Goal: Find specific page/section: Find specific page/section

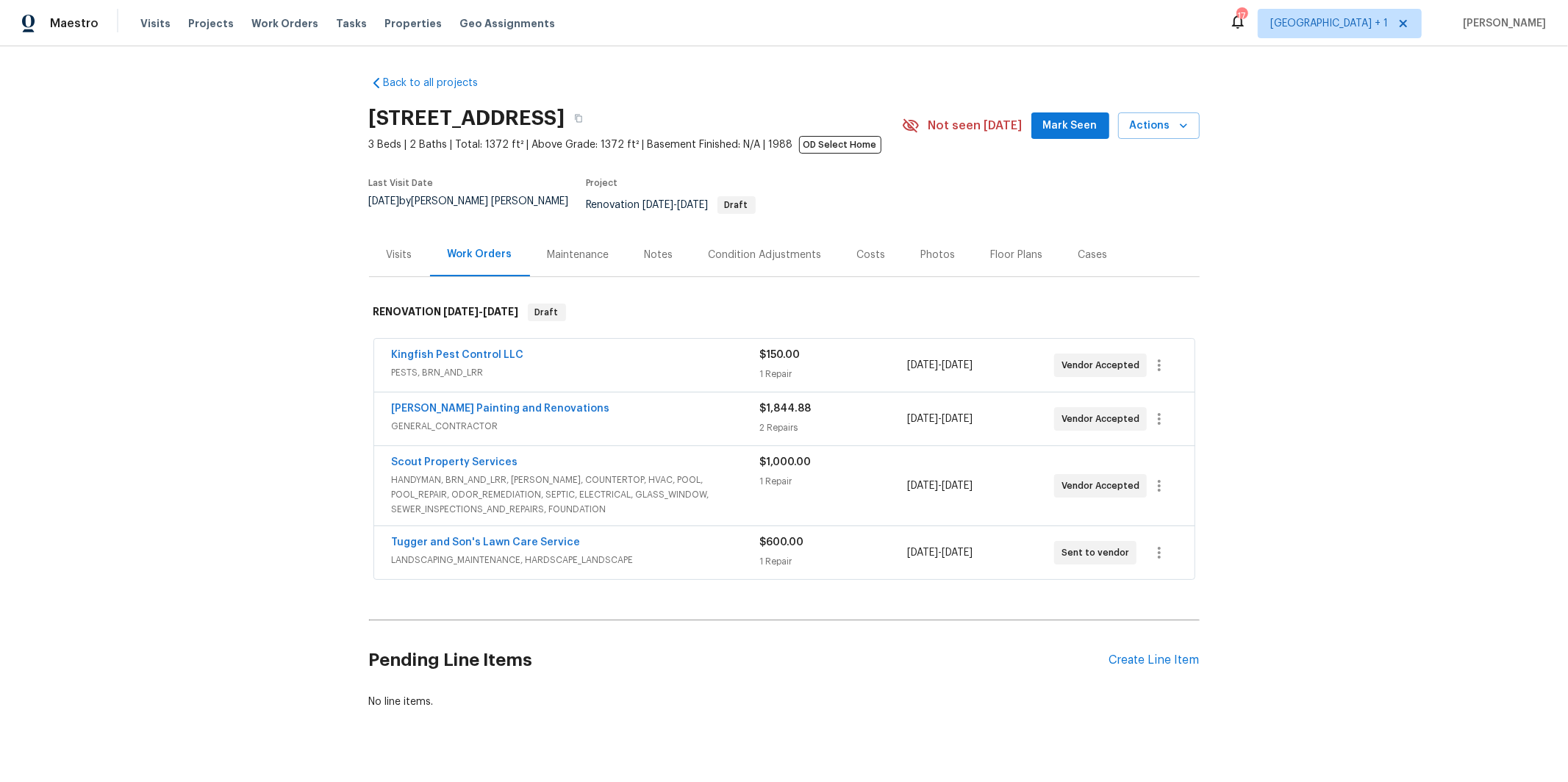
drag, startPoint x: 594, startPoint y: 418, endPoint x: 256, endPoint y: 429, distance: 338.2
click at [594, 419] on span "GENERAL_CONTRACTOR" at bounding box center [576, 426] width 368 height 15
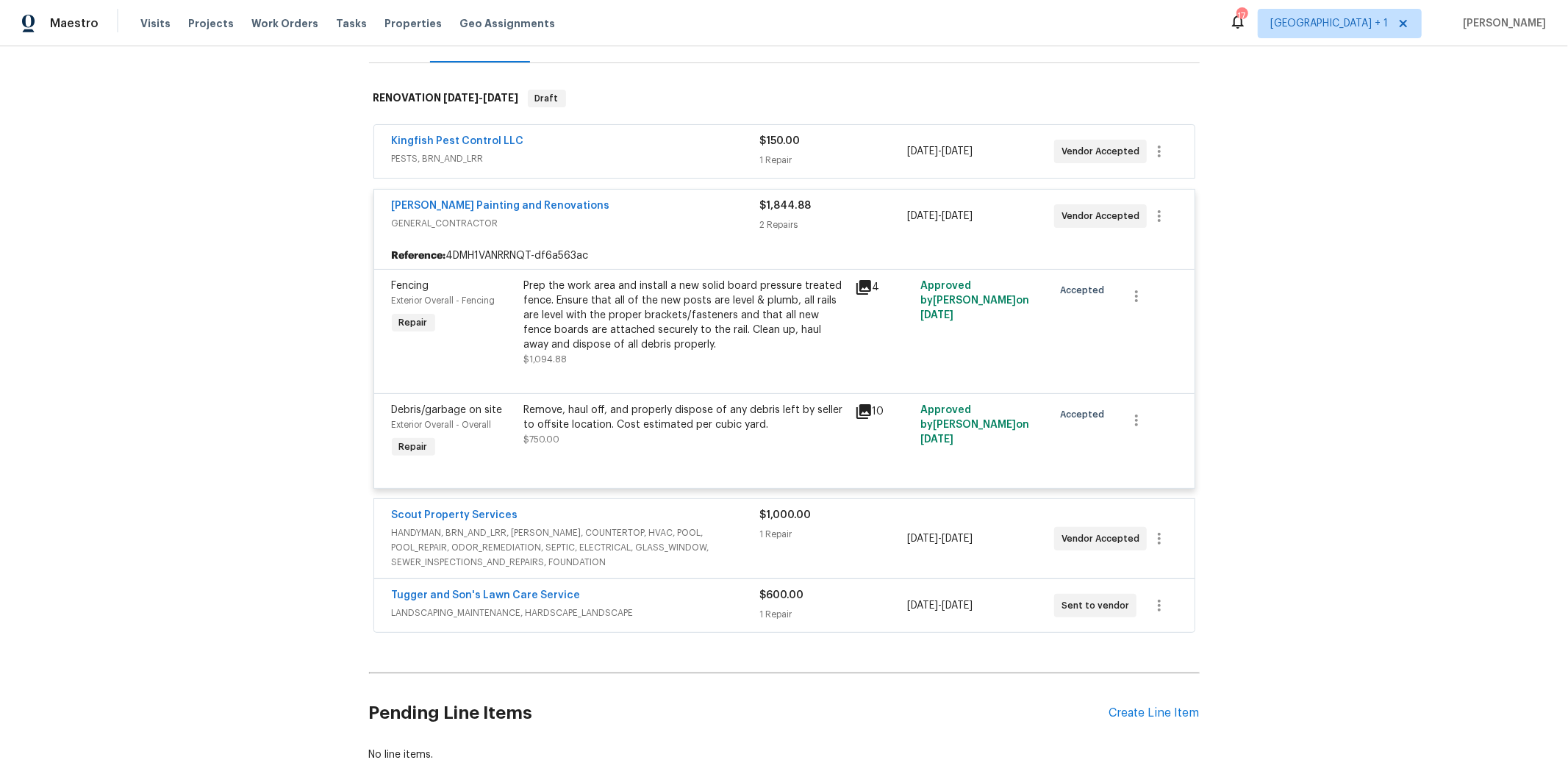
scroll to position [218, 0]
click at [599, 602] on span "LANDSCAPING_MAINTENANCE, HARDSCAPE_LANDSCAPE" at bounding box center [576, 609] width 368 height 15
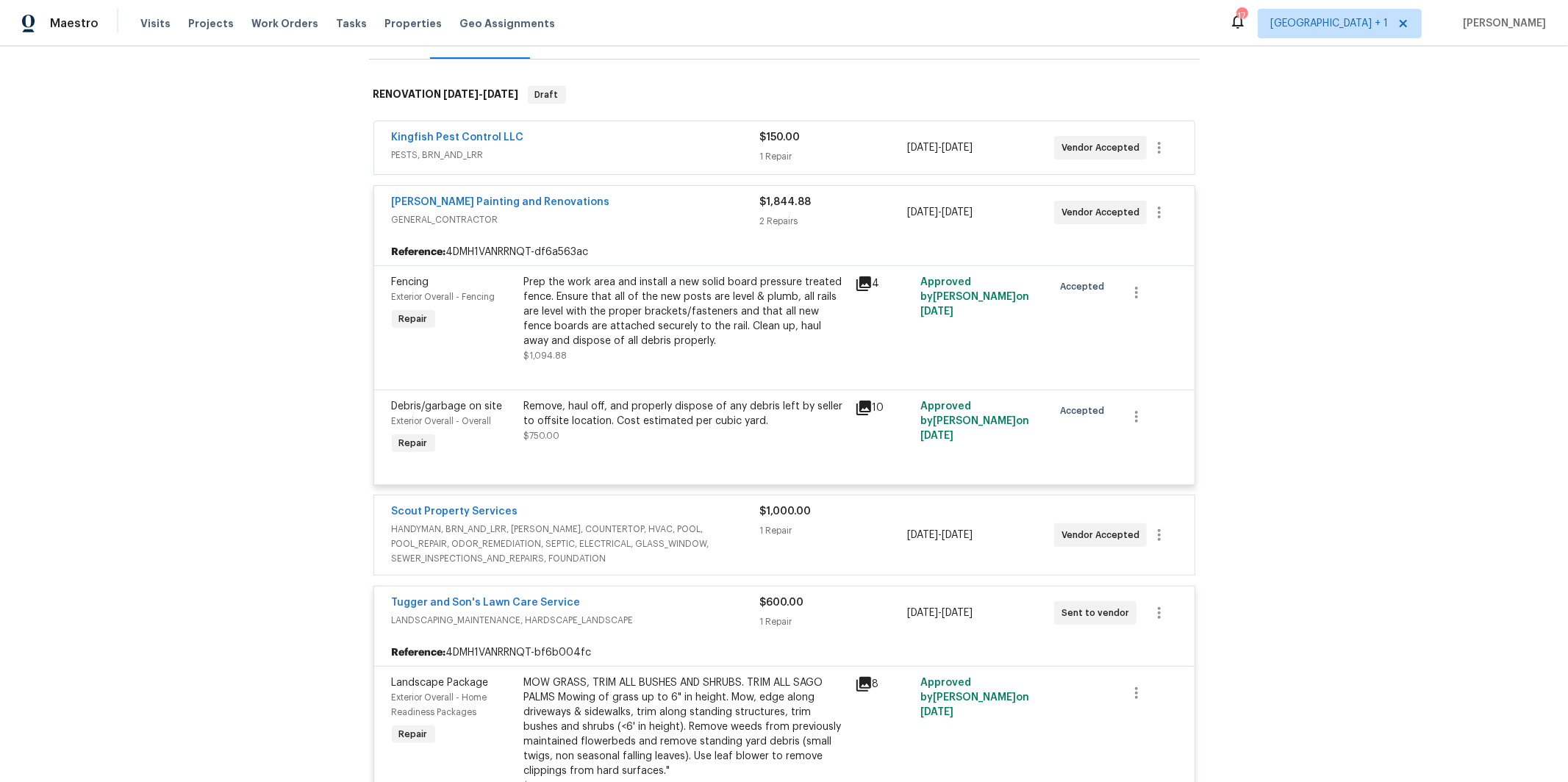
click at [561, 149] on span "PESTS, BRN_AND_LRR" at bounding box center [576, 155] width 368 height 15
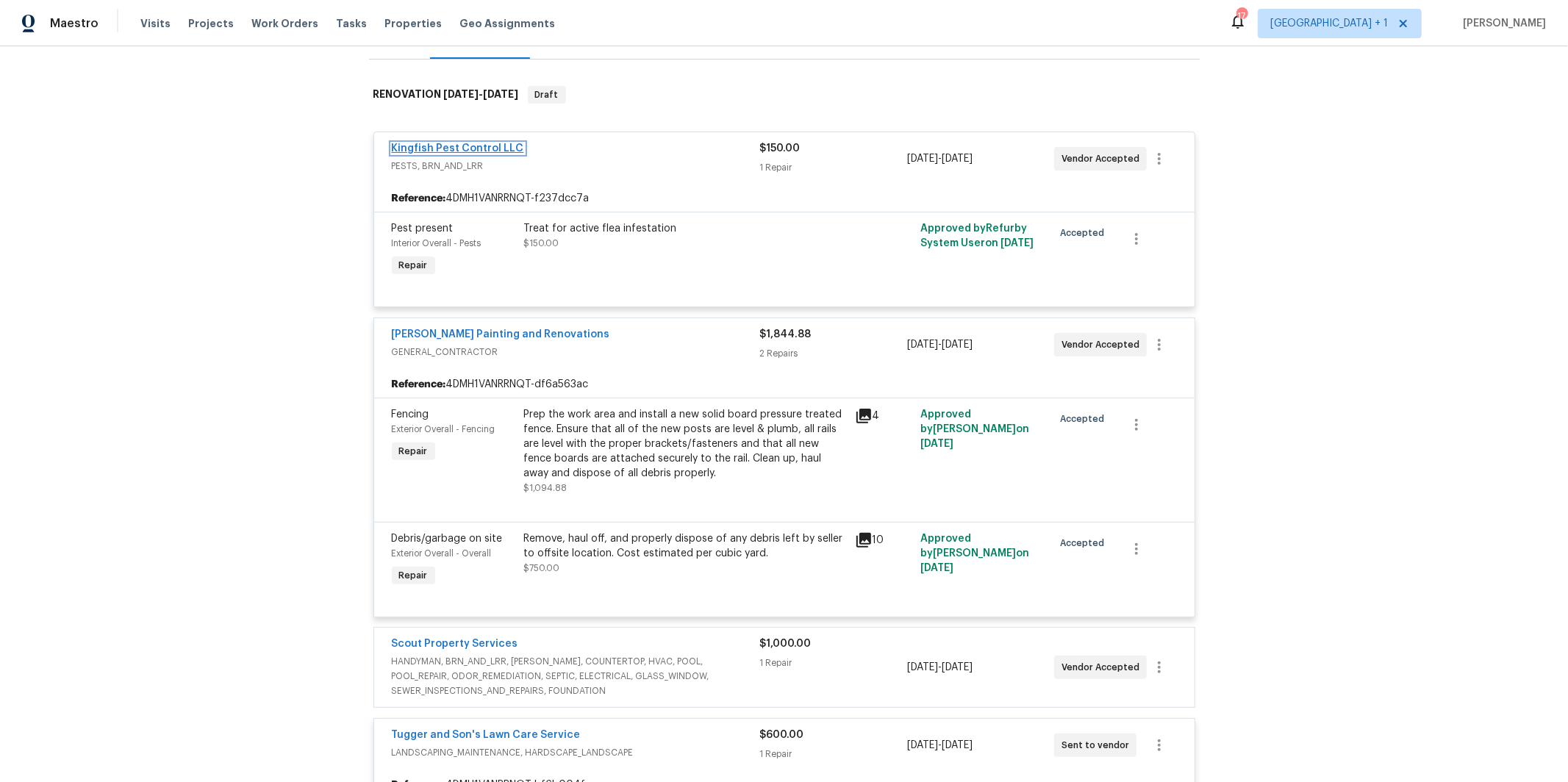
click at [499, 144] on link "Kingfish Pest Control LLC" at bounding box center [458, 148] width 133 height 10
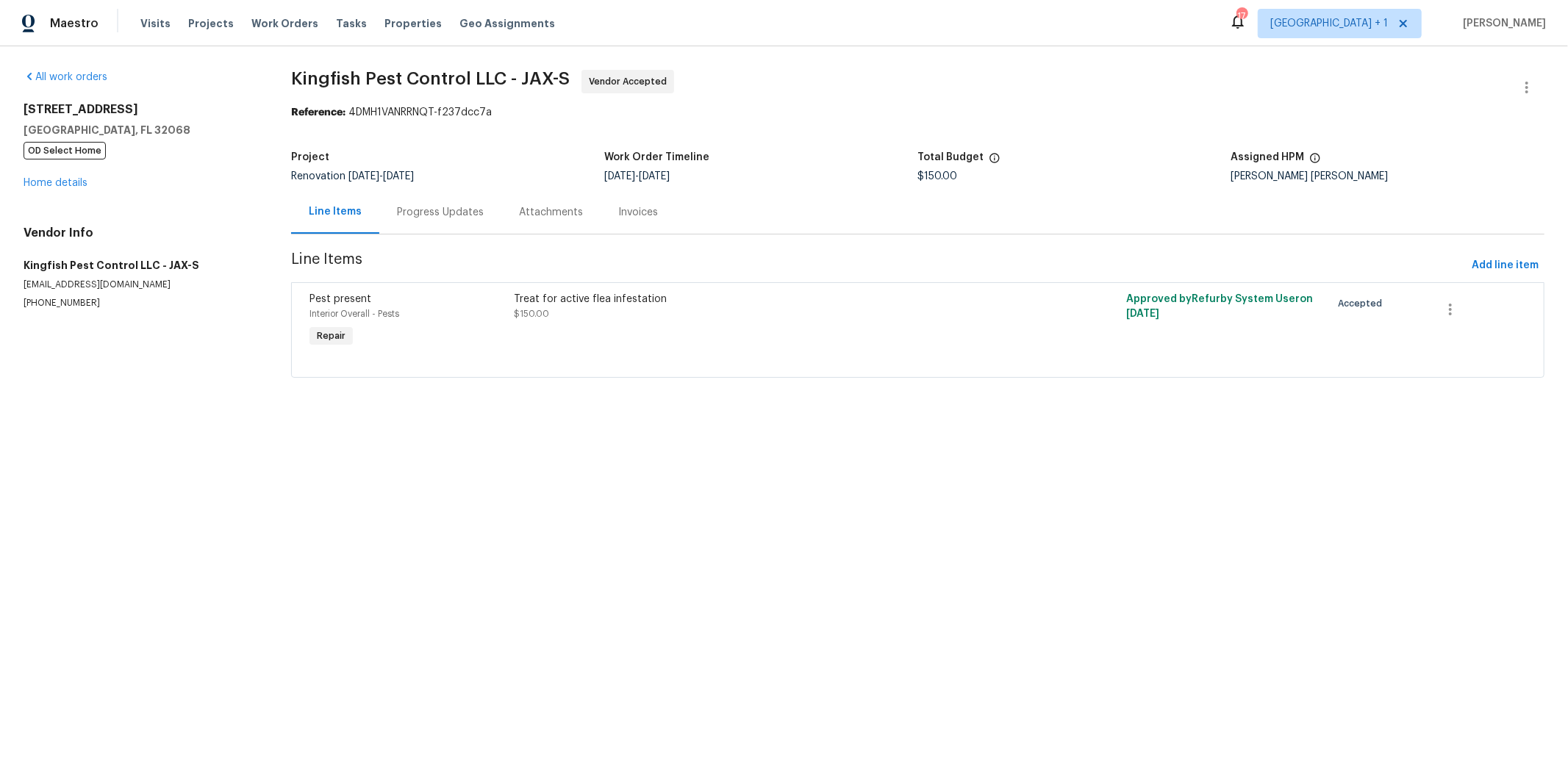
click at [403, 217] on div "Progress Updates" at bounding box center [440, 212] width 87 height 15
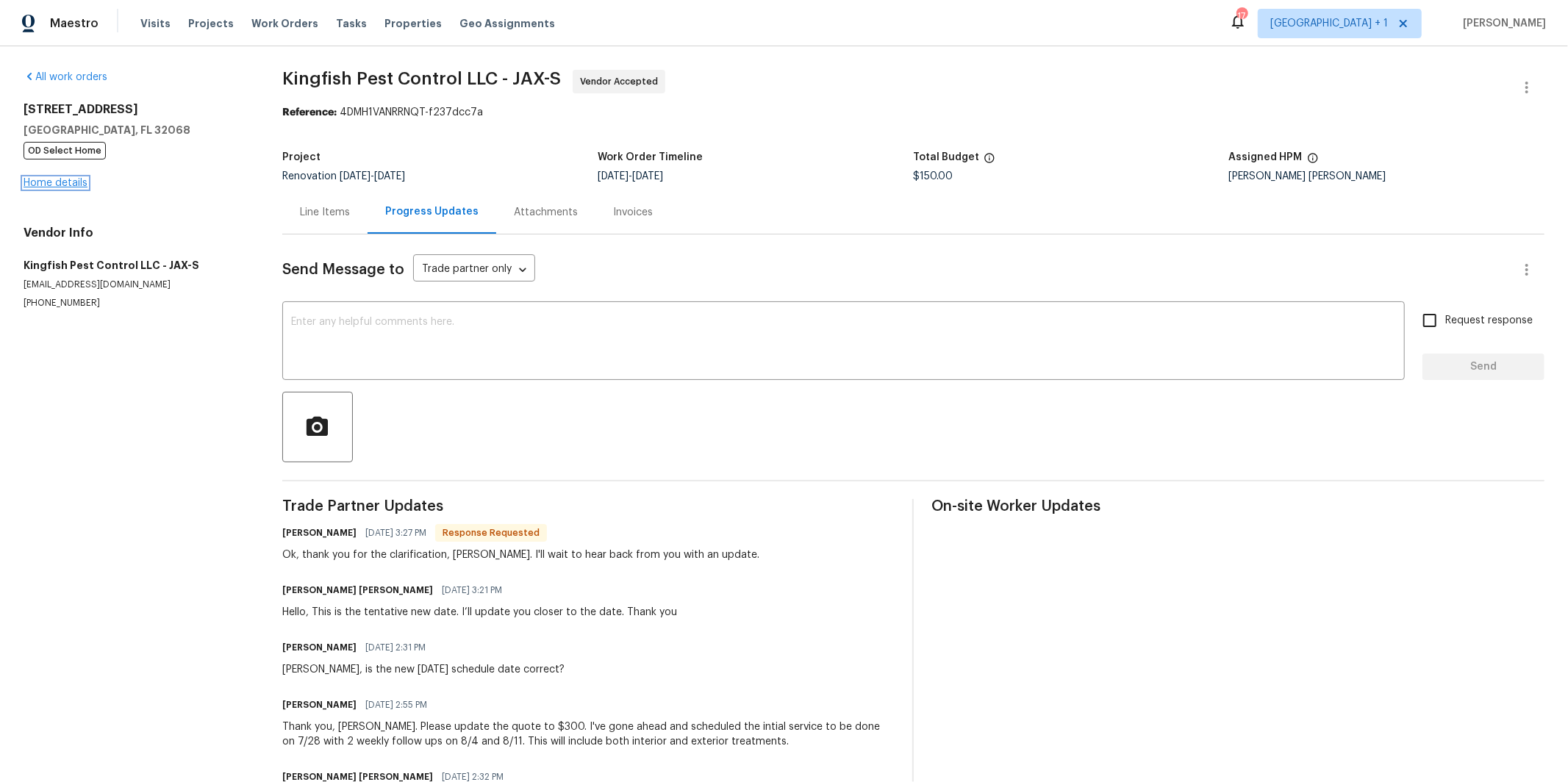
click at [72, 181] on link "Home details" at bounding box center [56, 183] width 64 height 10
